Goal: Check status: Check status

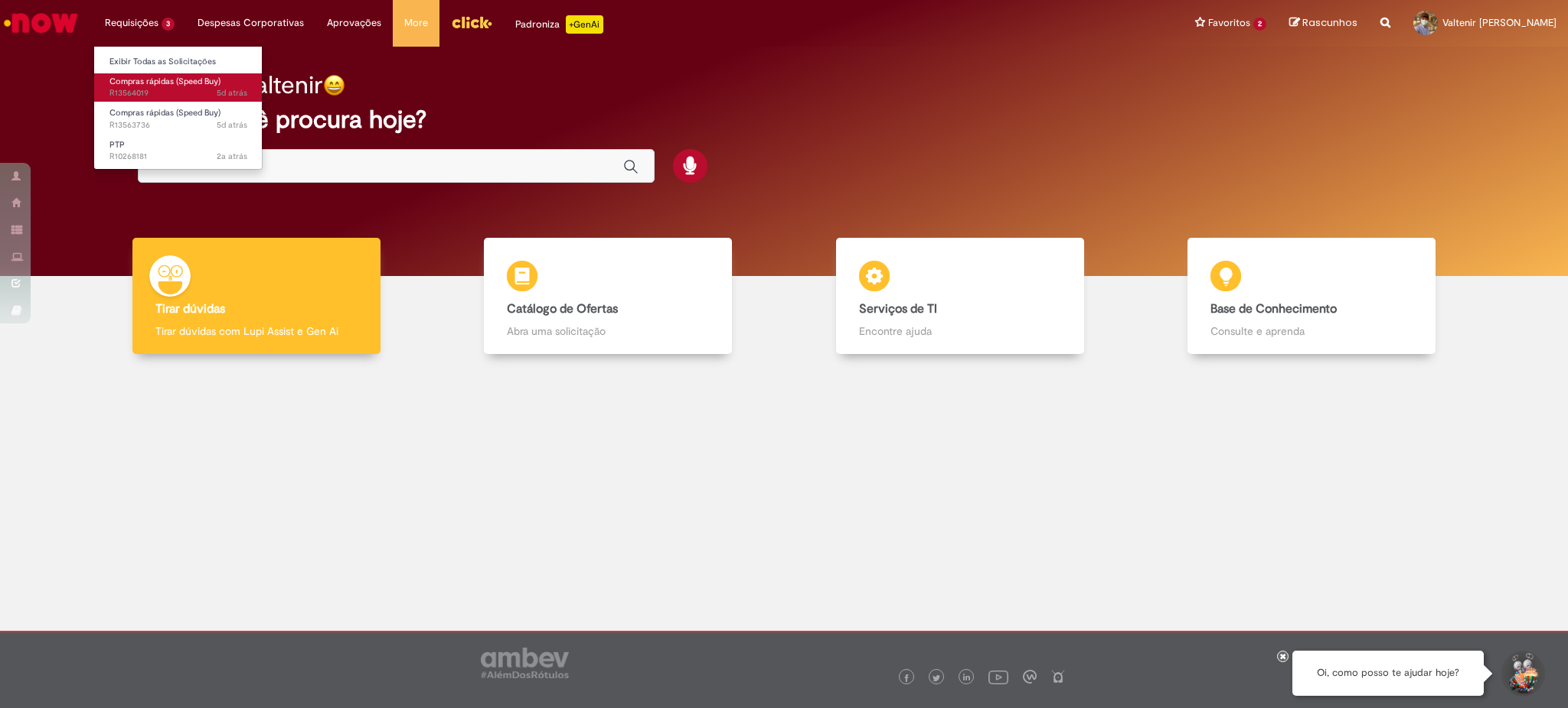
click at [164, 81] on span "Compras rápidas (Speed Buy)" at bounding box center [165, 81] width 111 height 11
click at [148, 90] on span "5d atrás 5 dias atrás R13564019" at bounding box center [178, 93] width 138 height 12
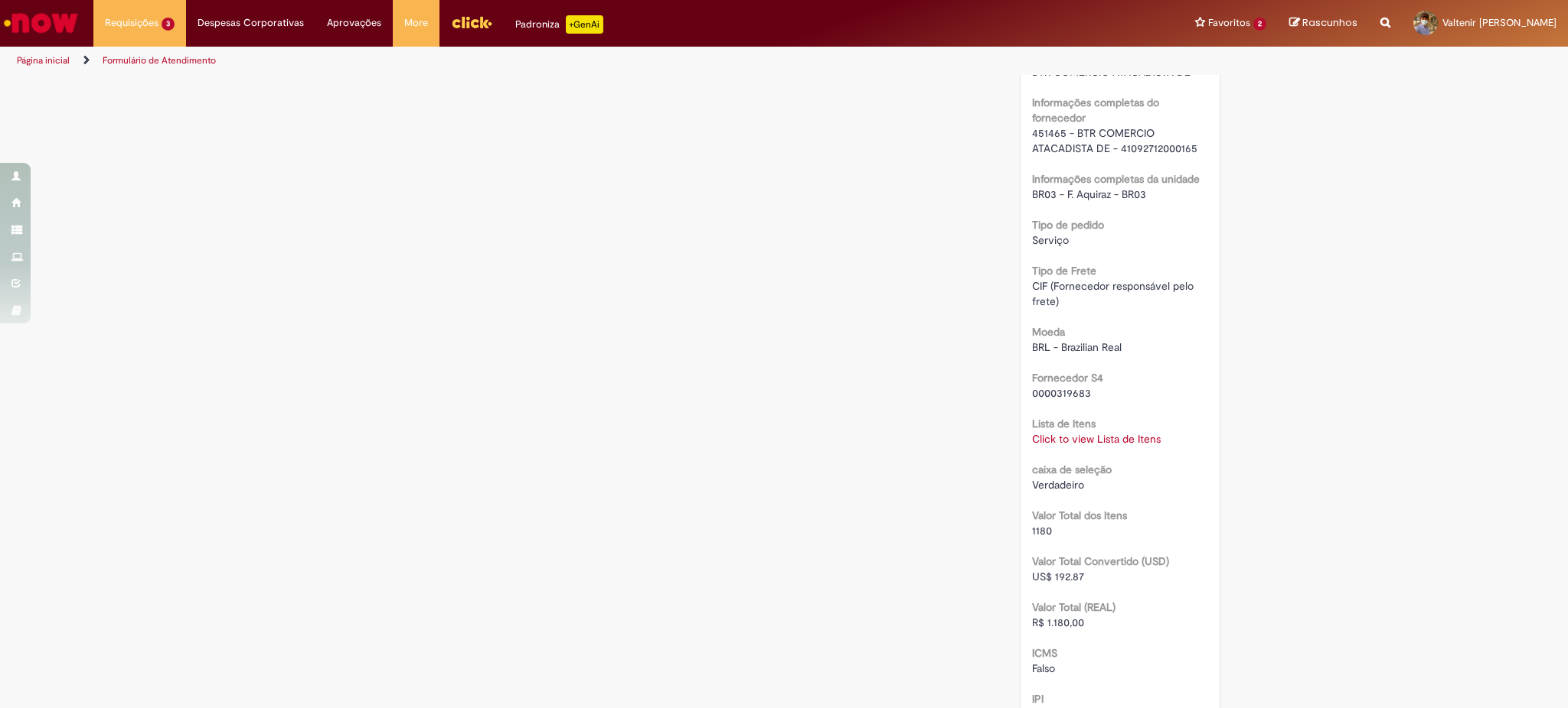
scroll to position [1326, 0]
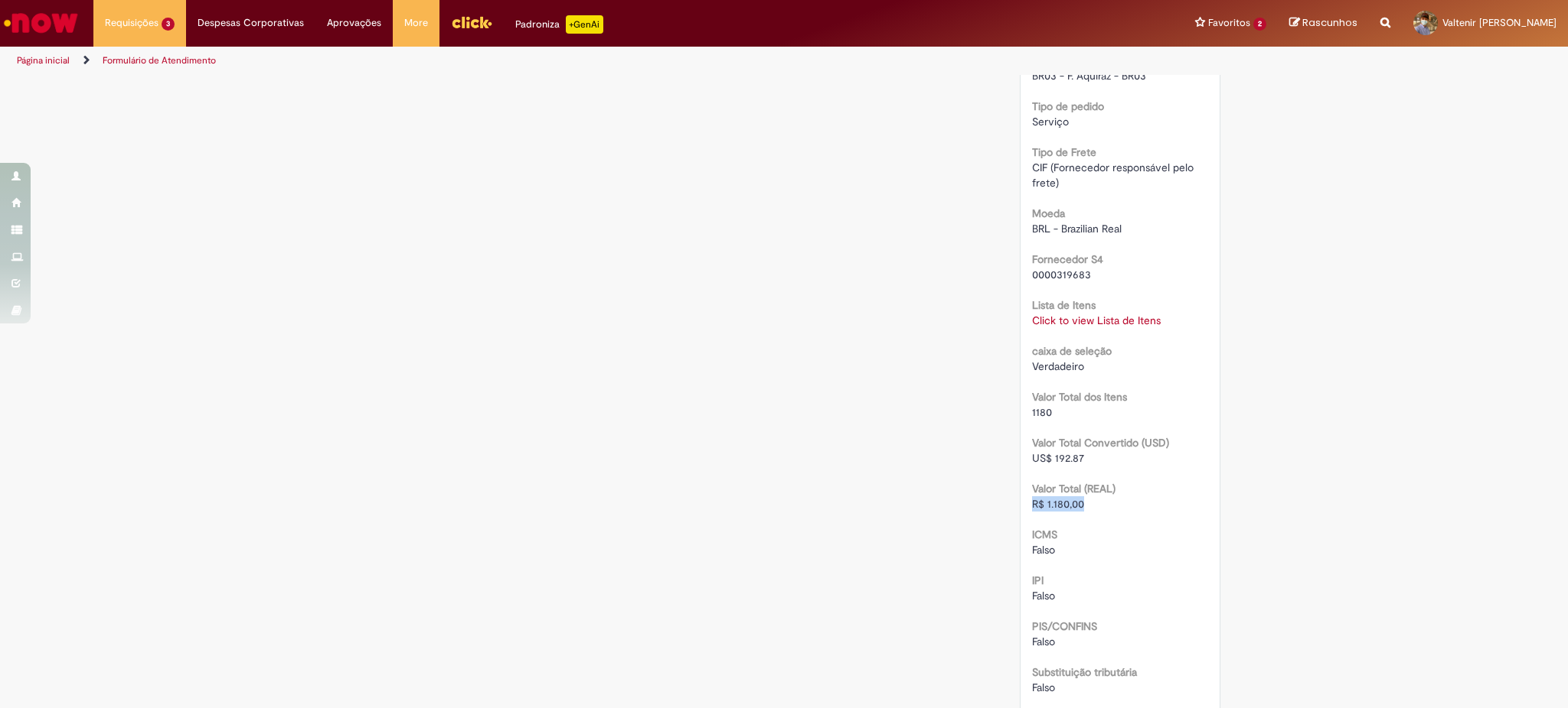
drag, startPoint x: 1088, startPoint y: 500, endPoint x: 999, endPoint y: 505, distance: 89.1
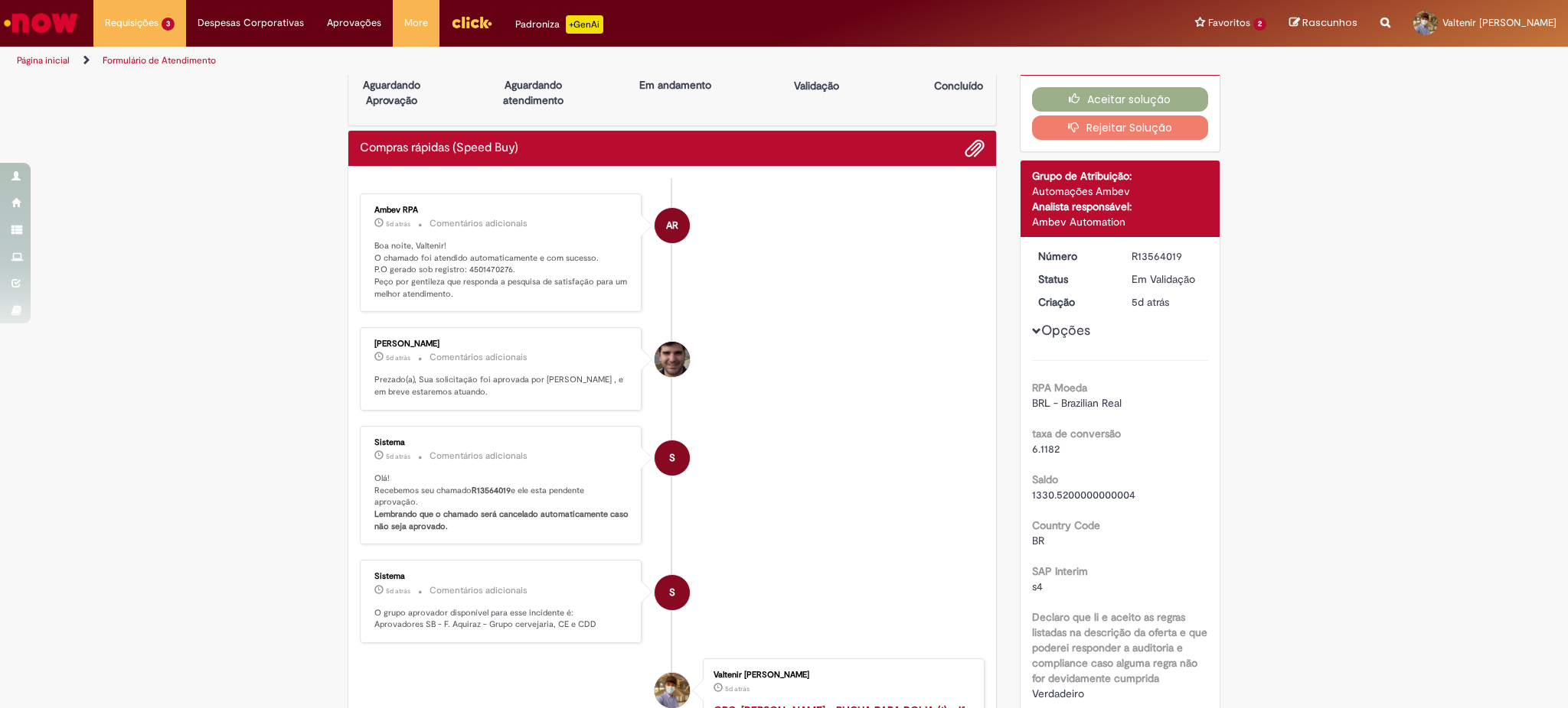
scroll to position [0, 0]
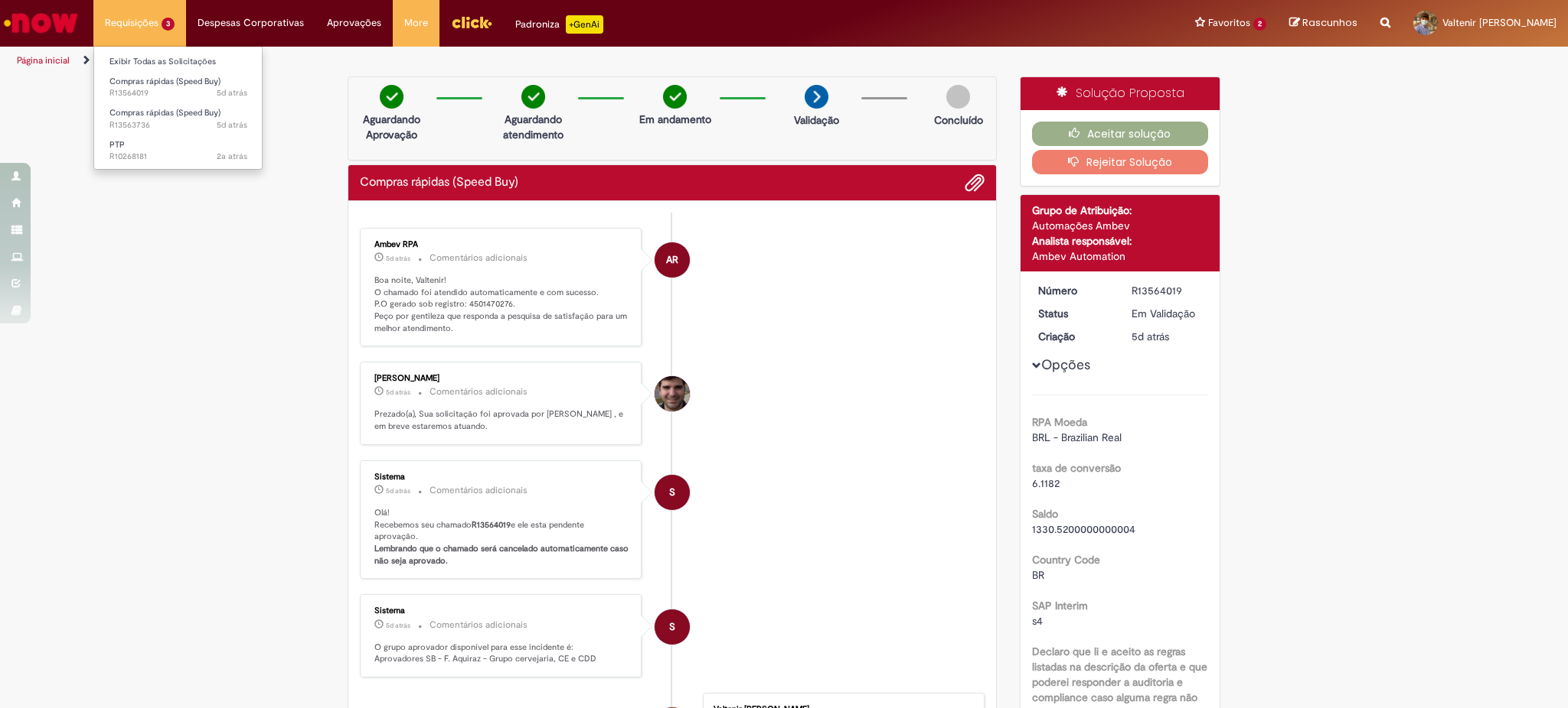
click at [155, 26] on li "Requisições 3 Exibir Todas as Solicitações Compras rápidas (Speed Buy) 5d atrás…" at bounding box center [140, 23] width 93 height 46
click at [185, 122] on span "5d atrás 5 dias atrás R13563736" at bounding box center [178, 125] width 138 height 12
click at [174, 114] on span "Compras rápidas (Speed Buy)" at bounding box center [165, 113] width 111 height 11
drag, startPoint x: 457, startPoint y: 302, endPoint x: 514, endPoint y: 303, distance: 57.0
click at [514, 303] on p "Boa tarde, Valtenir! O chamado foi atendido automaticamente e com sucesso. P.O …" at bounding box center [502, 304] width 255 height 60
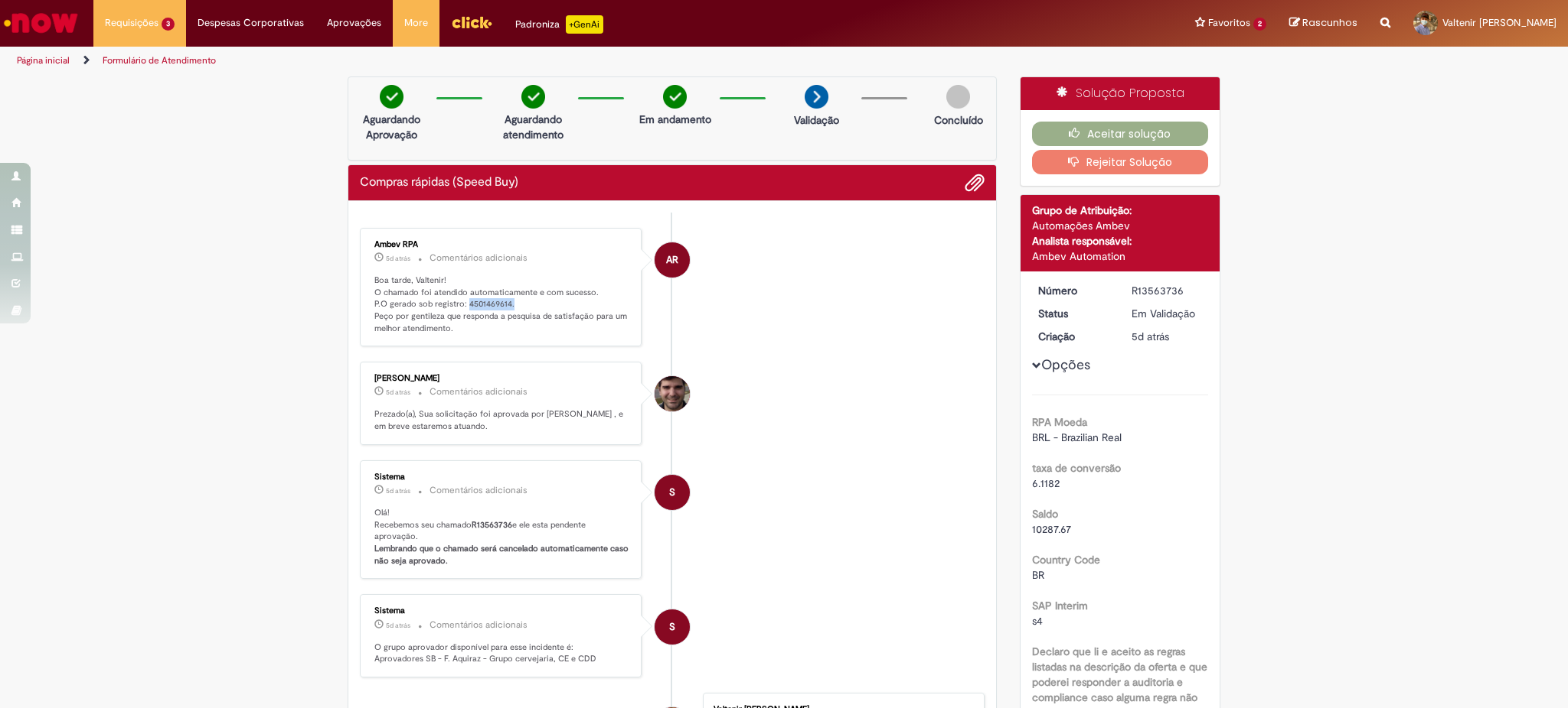
copy p "4501469614."
